Goal: Task Accomplishment & Management: Complete application form

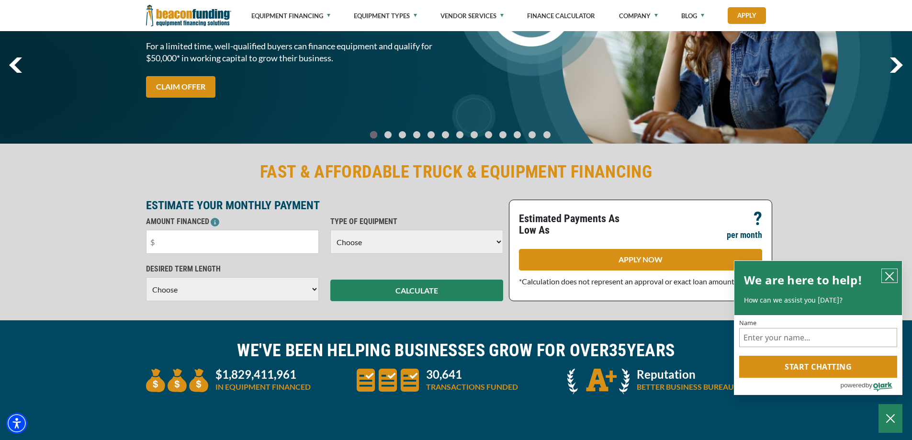
click at [886, 277] on icon "close chatbox" at bounding box center [889, 276] width 10 height 10
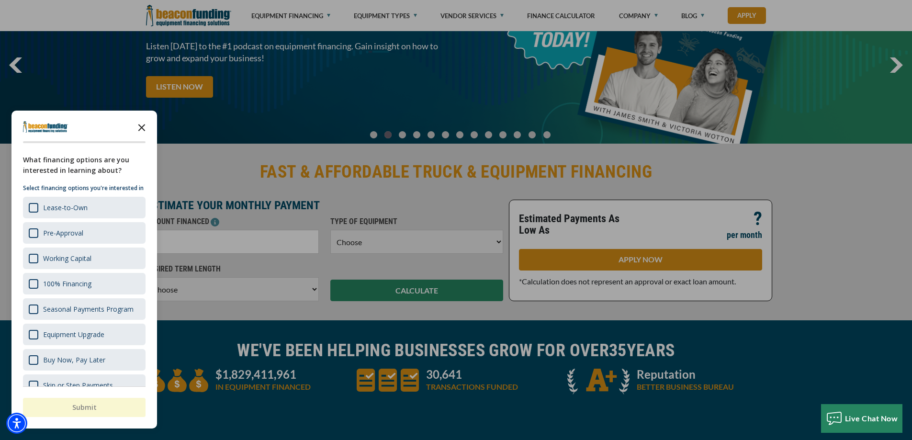
click at [144, 130] on polygon "Close the survey" at bounding box center [141, 127] width 7 height 7
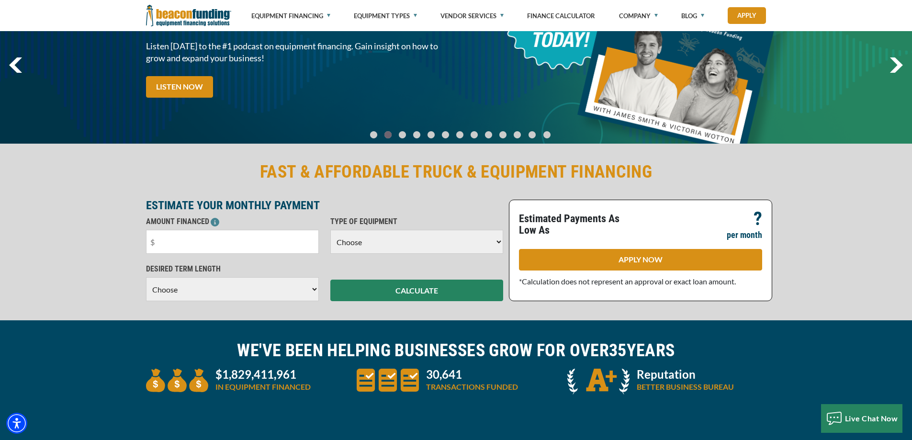
click at [421, 242] on select "Choose Backhoe Boom/Bucket Truck Chipper Commercial Mower Crane DTG/DTF Printin…" at bounding box center [416, 242] width 173 height 24
select select "2"
click at [330, 230] on select "Choose Backhoe Boom/Bucket Truck Chipper Commercial Mower Crane DTG/DTF Printin…" at bounding box center [416, 242] width 173 height 24
click at [183, 248] on input "text" at bounding box center [232, 242] width 173 height 24
click at [198, 291] on select "Choose 36 Months 48 Months 60 Months" at bounding box center [232, 289] width 173 height 24
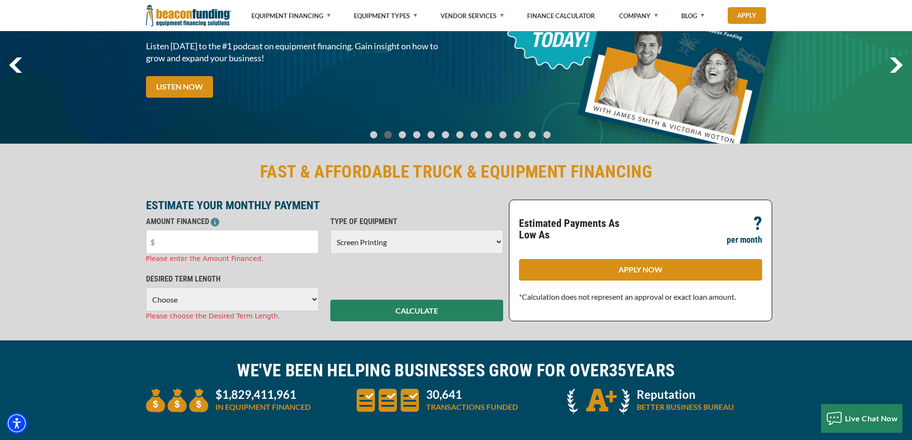
select select "60"
click at [146, 287] on select "Choose 36 Months 48 Months 60 Months" at bounding box center [232, 299] width 173 height 24
